Goal: Find specific page/section: Find specific page/section

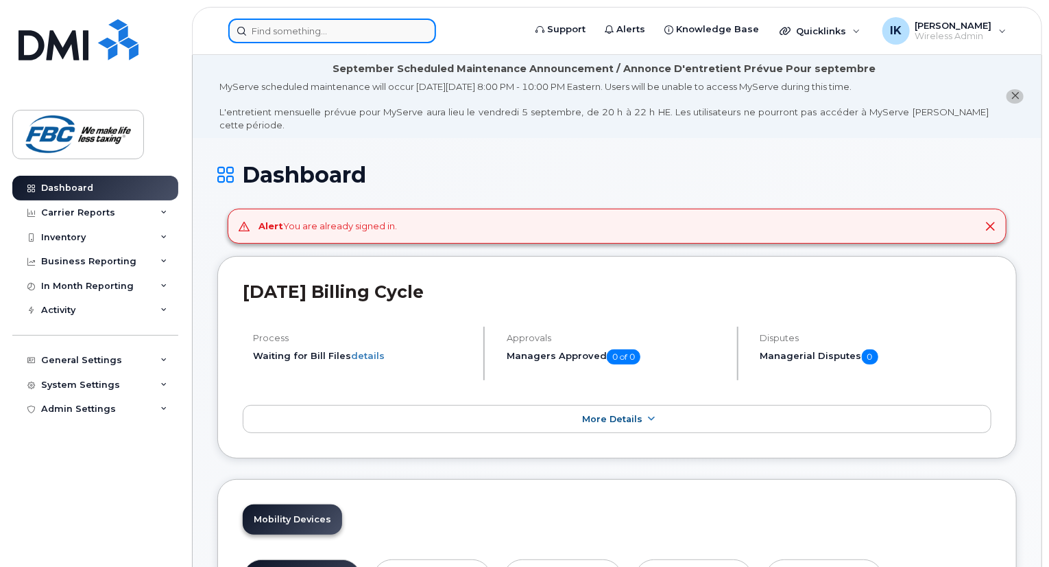
click at [320, 25] on input at bounding box center [332, 31] width 208 height 25
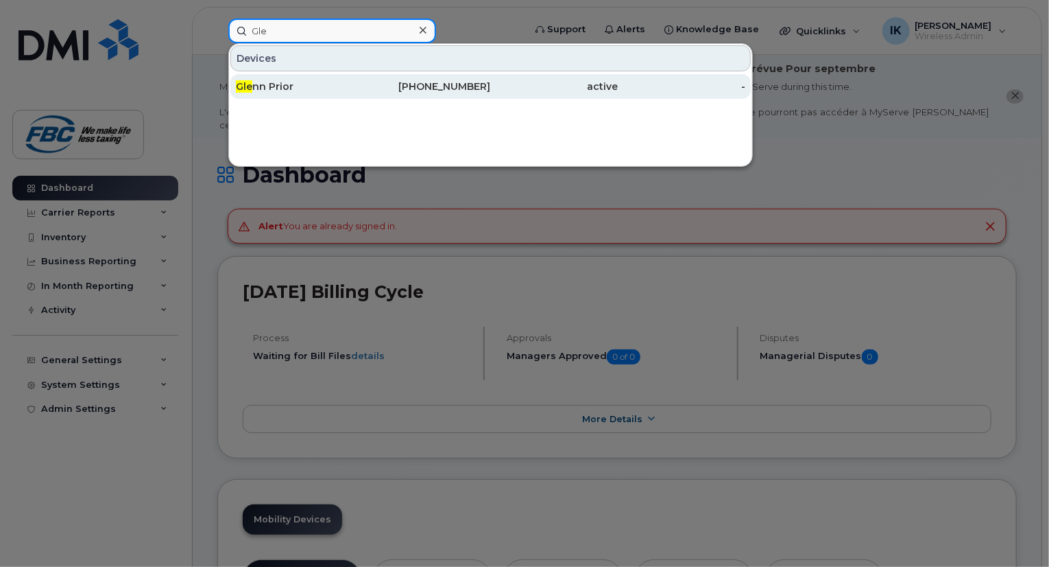
type input "Gle"
click at [285, 92] on div "Gle nn Prior" at bounding box center [300, 87] width 128 height 14
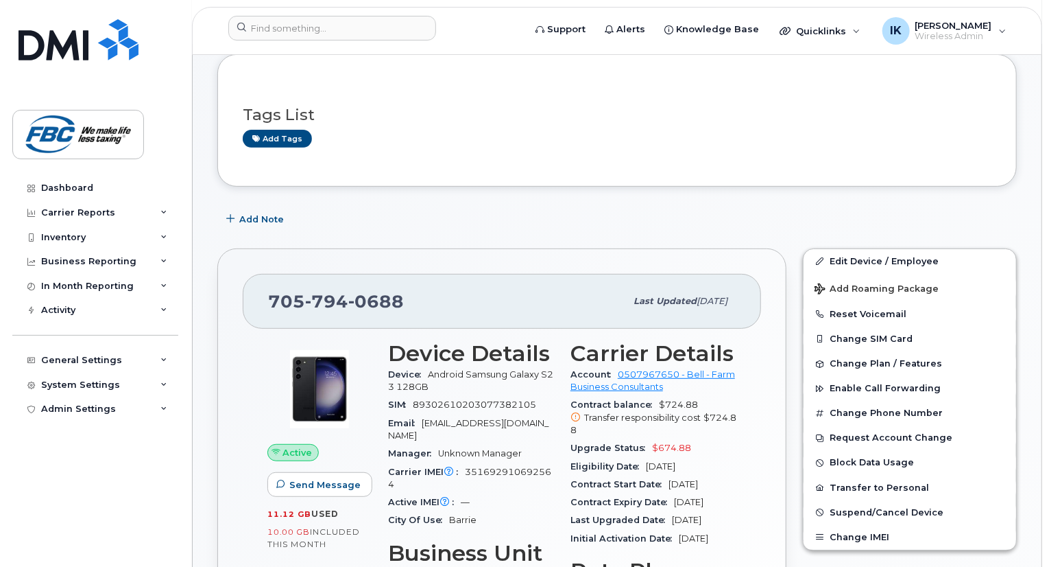
scroll to position [302, 0]
